Goal: Navigation & Orientation: Find specific page/section

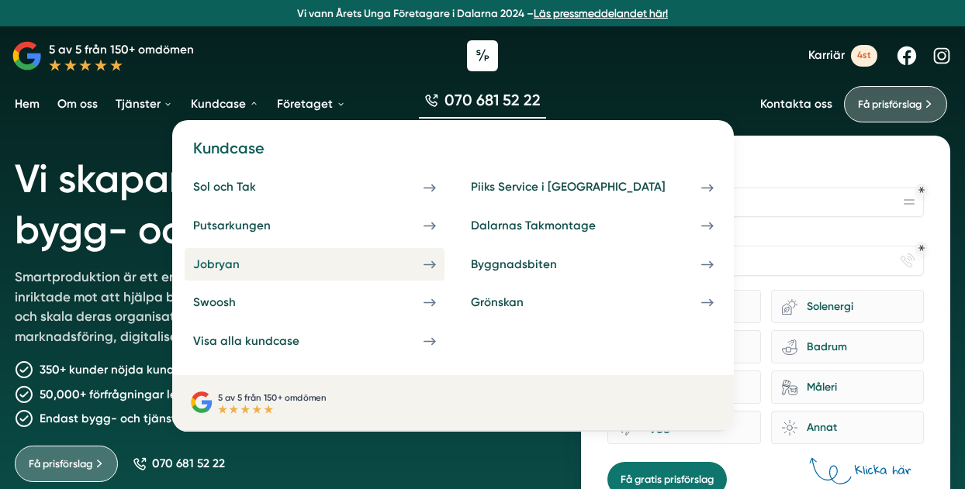
click at [237, 270] on div "Jobryan" at bounding box center [234, 265] width 82 height 15
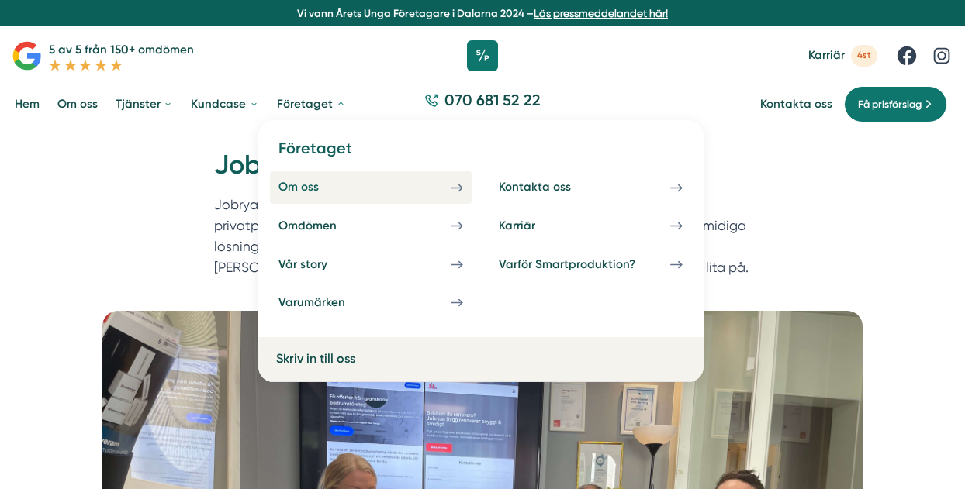
click at [304, 195] on div "Om oss" at bounding box center [316, 187] width 76 height 15
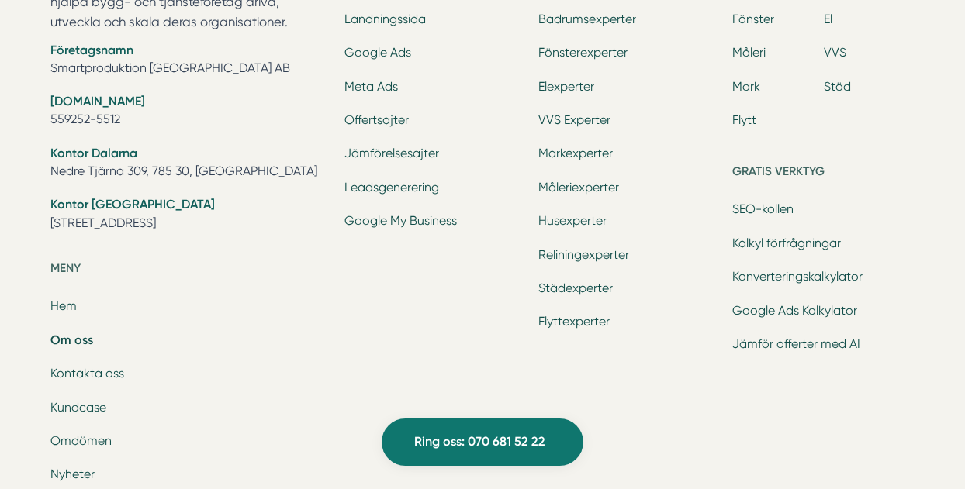
scroll to position [4839, 0]
click at [788, 212] on link "SEO-kollen" at bounding box center [762, 208] width 61 height 15
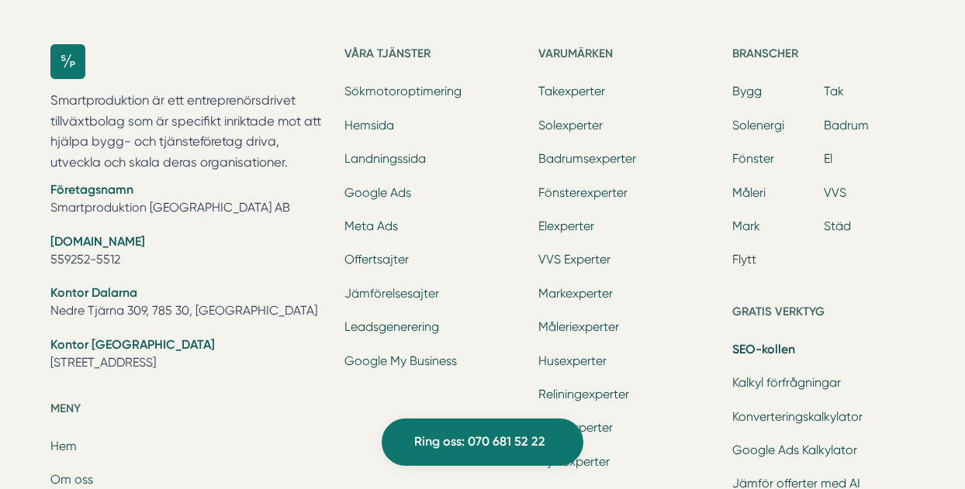
scroll to position [2920, 0]
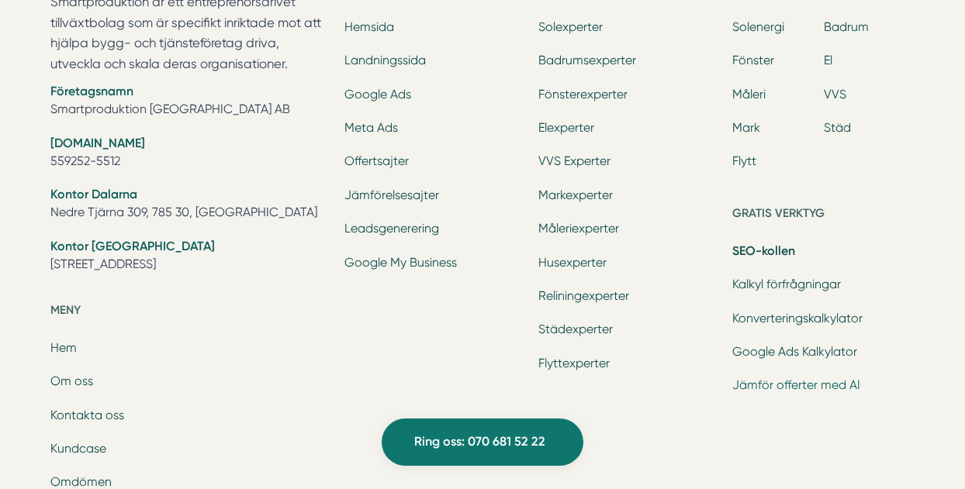
click at [783, 380] on link "Jämför offerter med AI" at bounding box center [796, 385] width 128 height 15
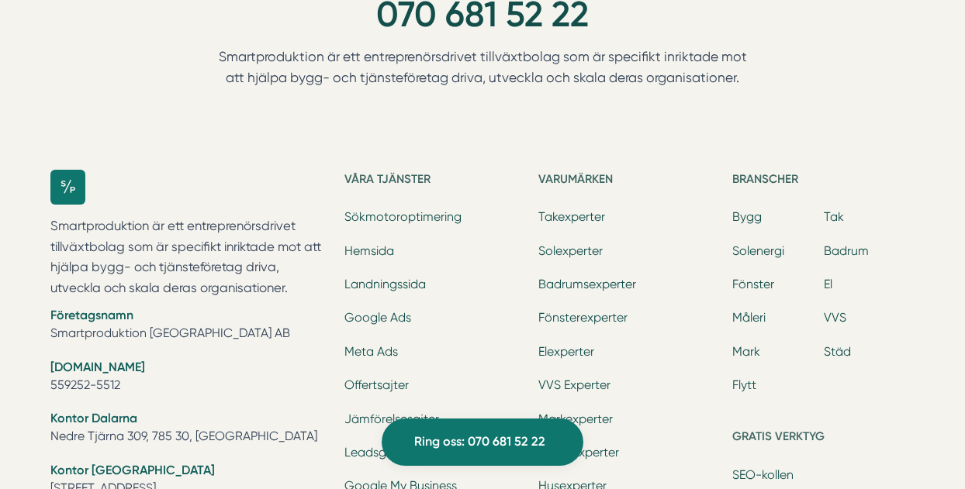
scroll to position [1801, 0]
